Goal: Navigation & Orientation: Find specific page/section

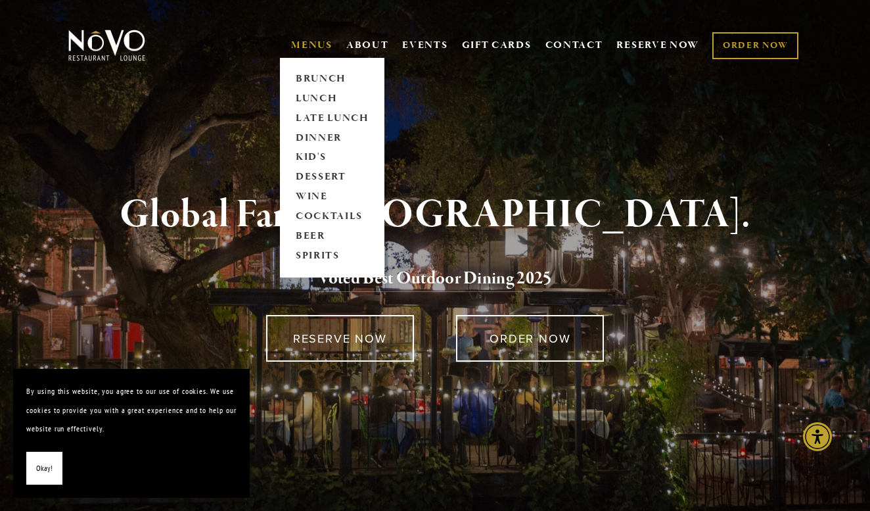
click at [300, 42] on link "MENUS" at bounding box center [311, 45] width 41 height 13
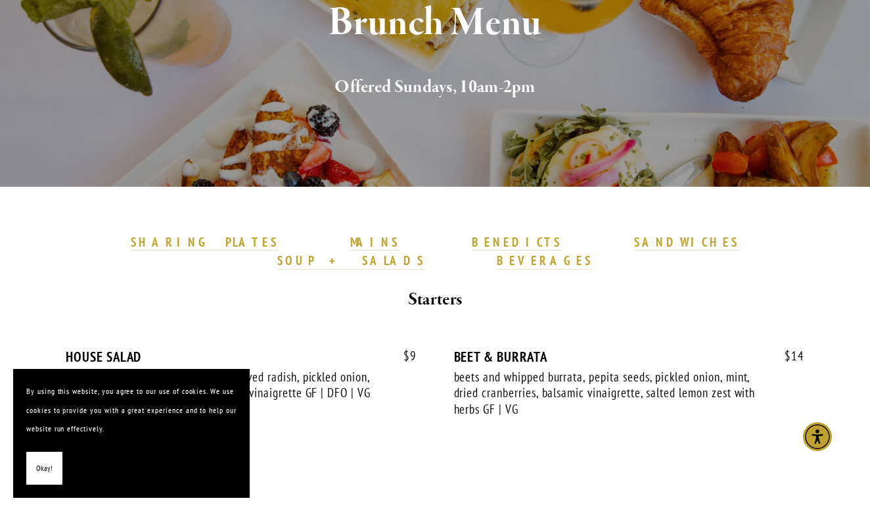
scroll to position [217, 0]
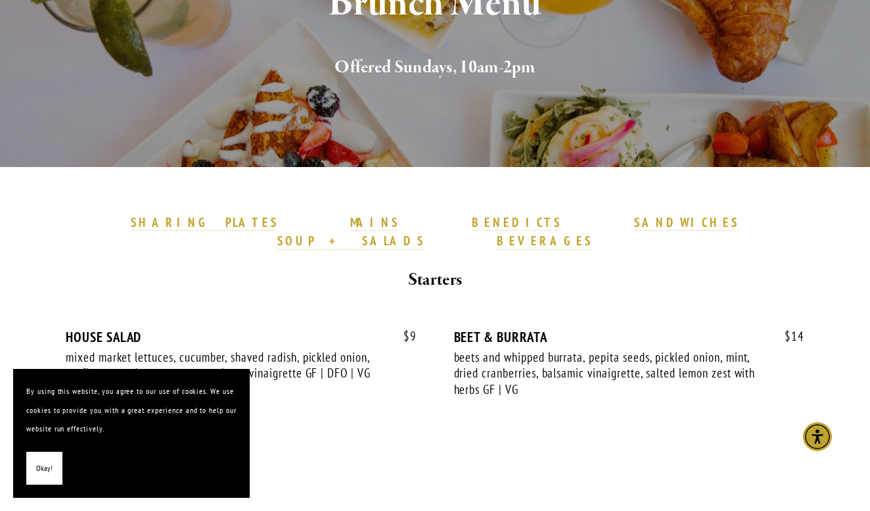
click at [39, 472] on span "Okay!" at bounding box center [44, 468] width 16 height 19
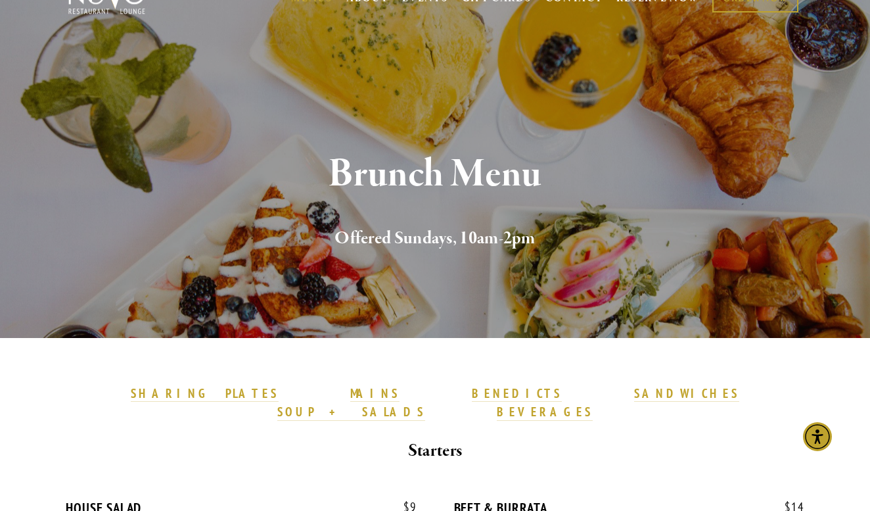
scroll to position [29, 0]
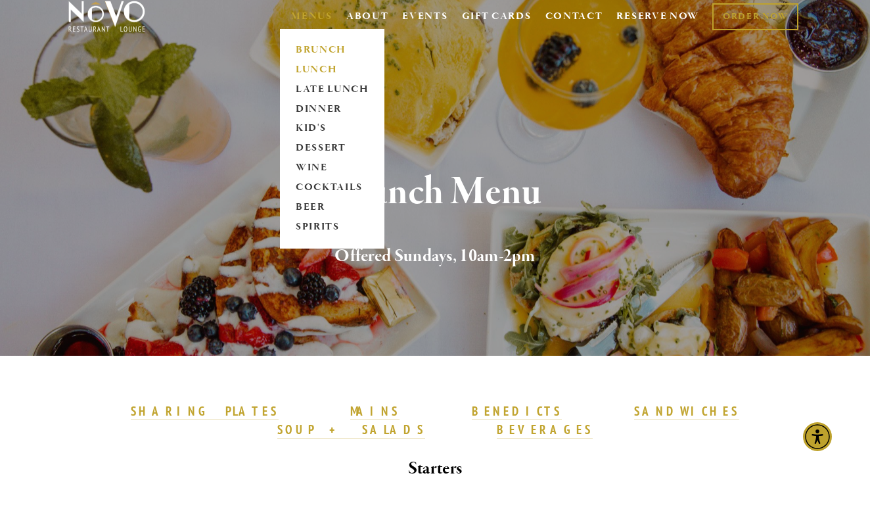
click at [308, 68] on link "LUNCH" at bounding box center [332, 70] width 82 height 20
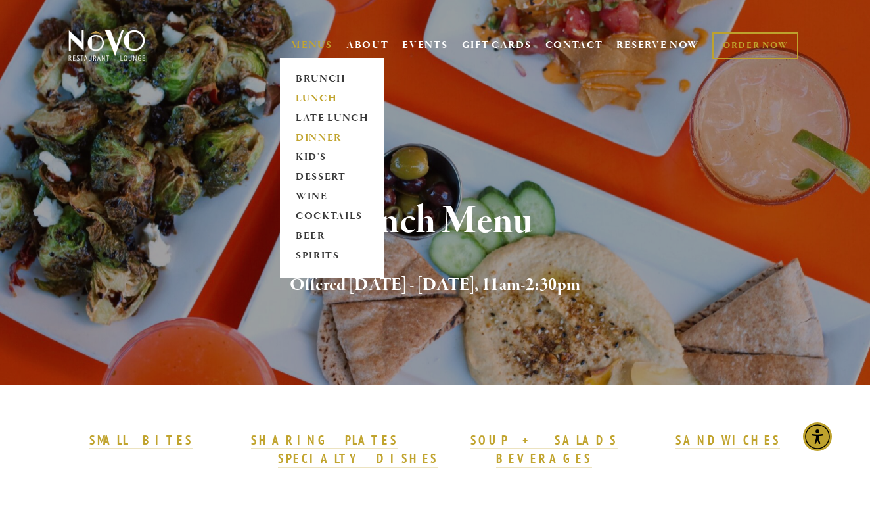
click at [305, 137] on link "DINNER" at bounding box center [332, 138] width 82 height 20
